Goal: Information Seeking & Learning: Learn about a topic

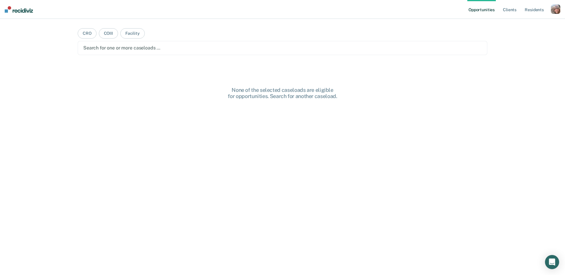
click at [555, 10] on div "button" at bounding box center [555, 8] width 9 height 9
click at [526, 23] on link "Profile" at bounding box center [531, 23] width 47 height 5
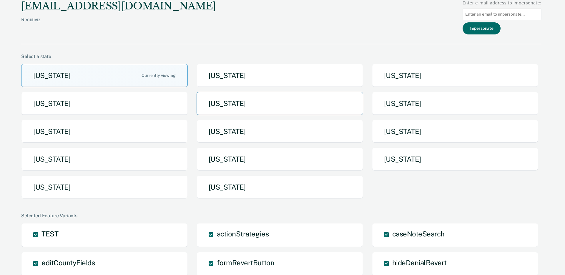
click at [317, 100] on button "[US_STATE]" at bounding box center [280, 103] width 167 height 23
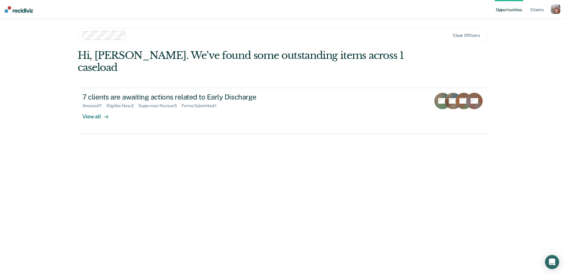
click at [554, 8] on div "button" at bounding box center [555, 8] width 9 height 9
click at [517, 25] on link "Profile" at bounding box center [531, 23] width 47 height 5
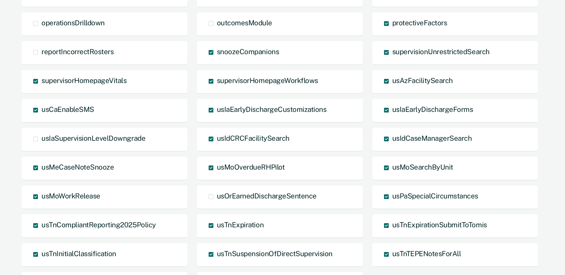
scroll to position [327, 0]
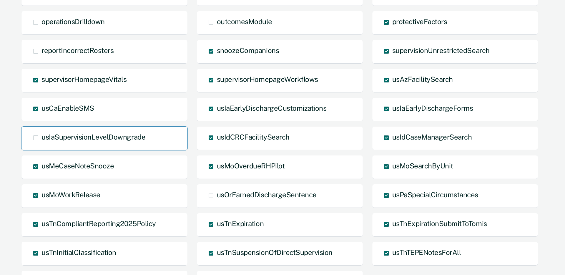
click at [132, 138] on span "usIaSupervisionLevelDowngrade" at bounding box center [93, 137] width 104 height 8
click at [41, 142] on input "usIaSupervisionLevelDowngrade" at bounding box center [41, 142] width 0 height 0
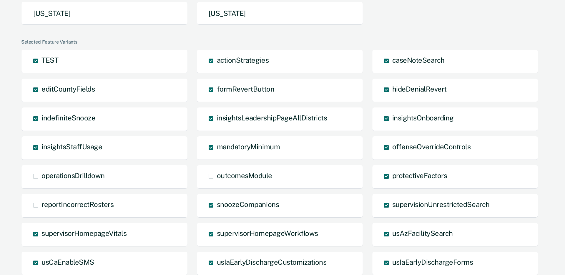
scroll to position [0, 0]
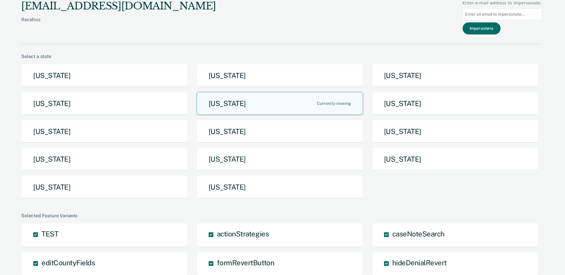
click at [266, 99] on button "[US_STATE]" at bounding box center [280, 103] width 167 height 23
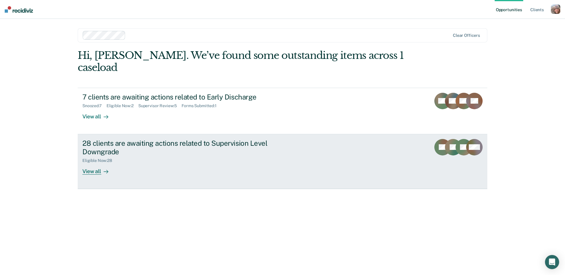
click at [283, 139] on div "28 clients are awaiting actions related to Supervision Level Downgrade" at bounding box center [185, 147] width 207 height 17
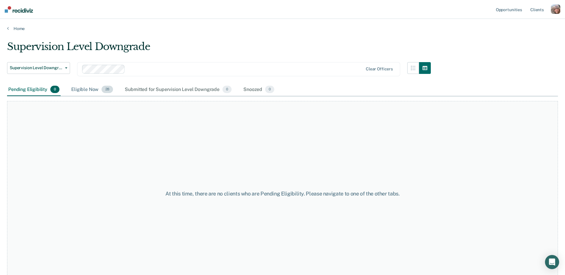
click at [97, 92] on div "Eligible Now 28" at bounding box center [92, 89] width 44 height 13
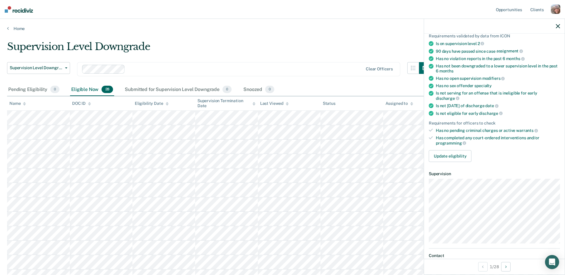
scroll to position [97, 0]
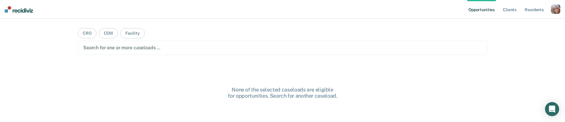
click at [553, 10] on div "button" at bounding box center [555, 8] width 9 height 9
click at [523, 22] on link "Profile" at bounding box center [531, 23] width 47 height 5
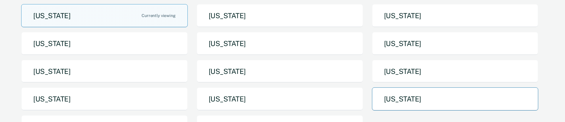
scroll to position [63, 0]
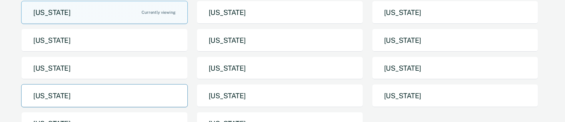
click at [138, 97] on button "[US_STATE]" at bounding box center [104, 95] width 167 height 23
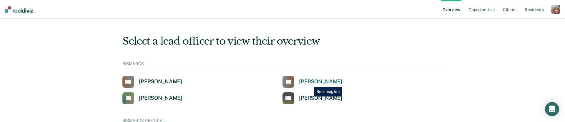
click at [310, 82] on div "Cathy Schweitzer" at bounding box center [320, 82] width 43 height 7
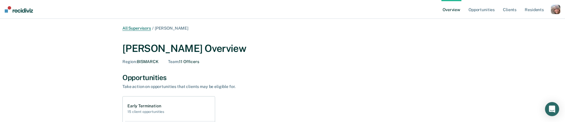
click at [144, 27] on link "All Supervisors" at bounding box center [136, 28] width 29 height 5
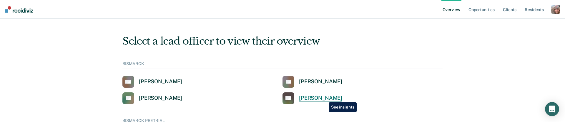
click at [324, 98] on div "Kevin Hagen" at bounding box center [320, 98] width 43 height 7
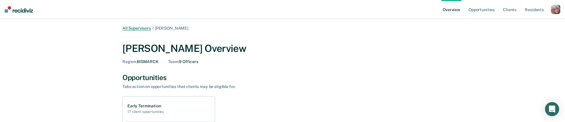
click at [137, 29] on link "All Supervisors" at bounding box center [136, 28] width 29 height 5
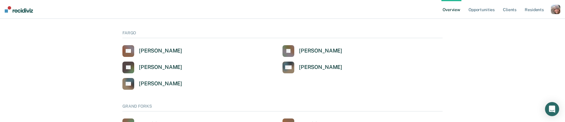
scroll to position [257, 0]
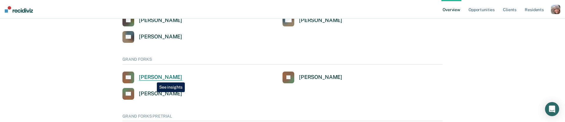
click at [152, 78] on div "Christin Thelen" at bounding box center [160, 77] width 43 height 7
